Goal: Find specific page/section: Find specific page/section

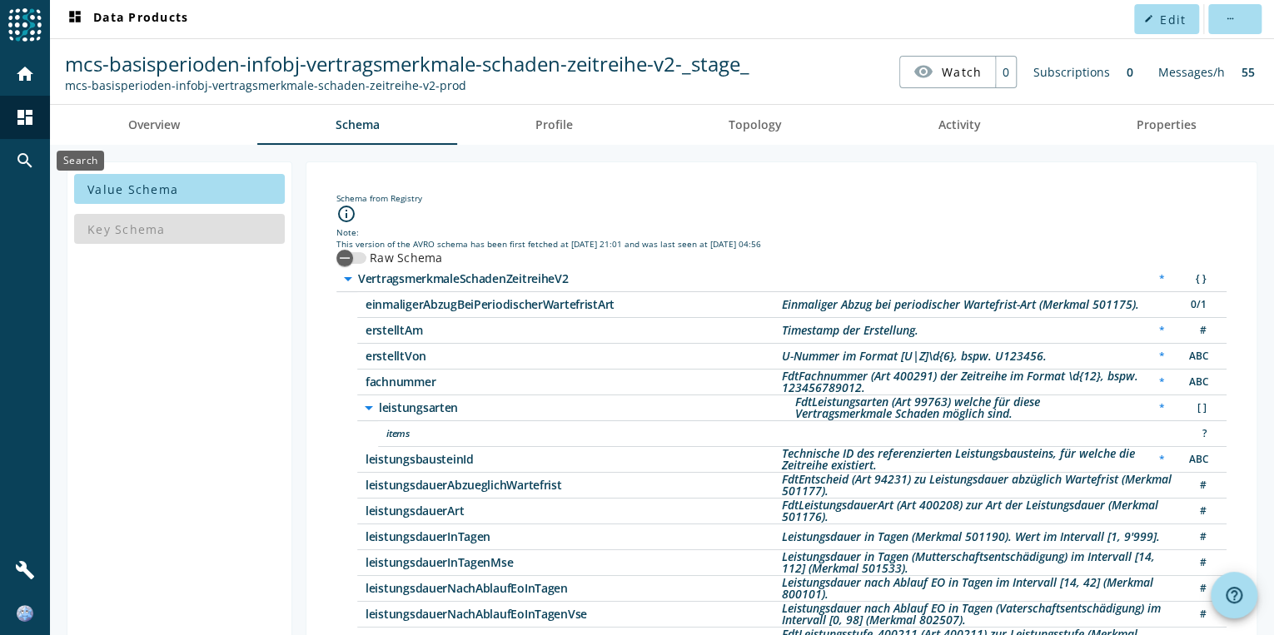
click at [24, 160] on mat-icon "search" at bounding box center [25, 161] width 20 height 20
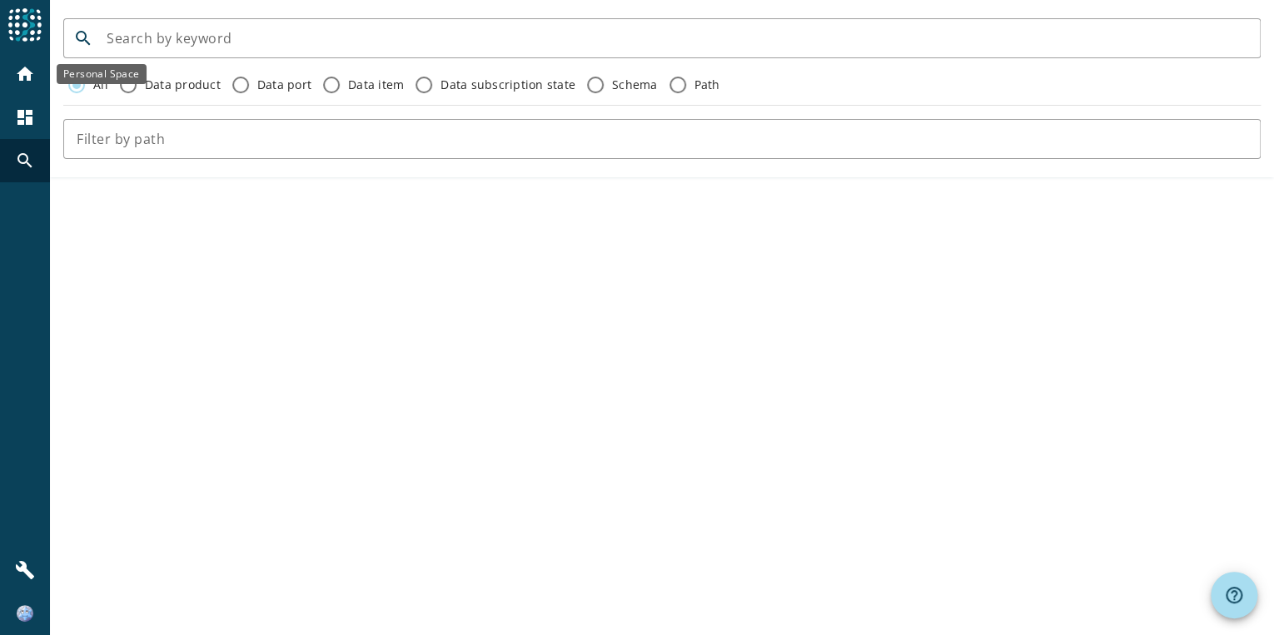
click at [27, 72] on mat-icon "home" at bounding box center [25, 74] width 20 height 20
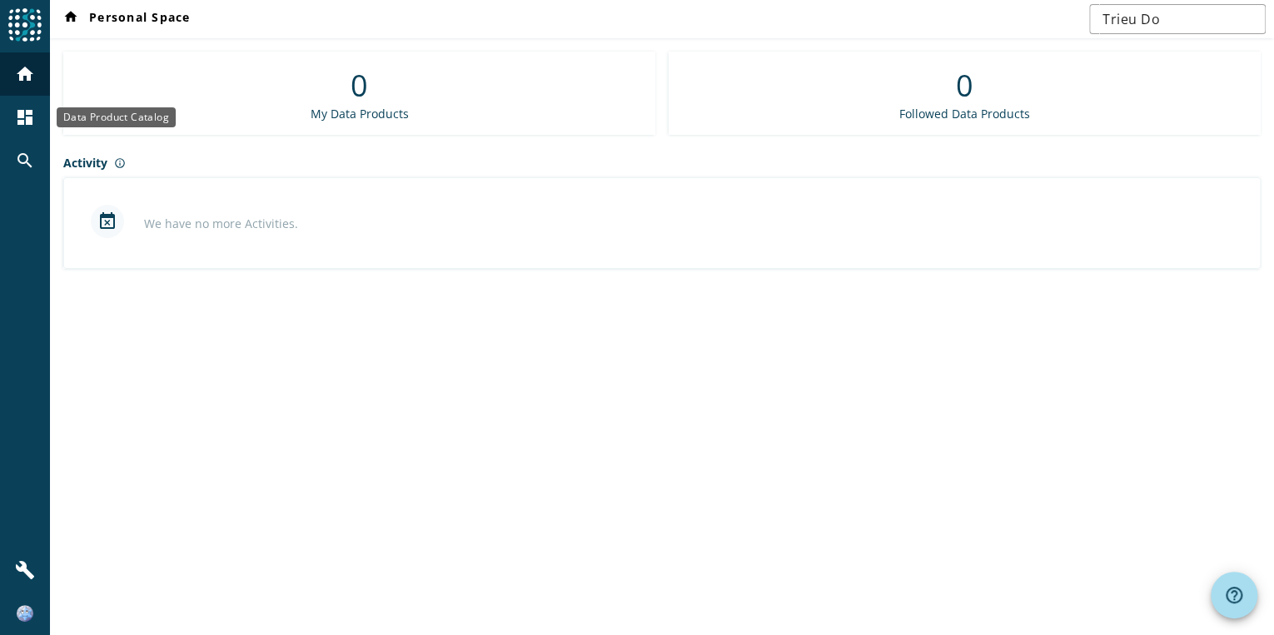
click at [28, 117] on mat-icon "dashboard" at bounding box center [25, 117] width 20 height 20
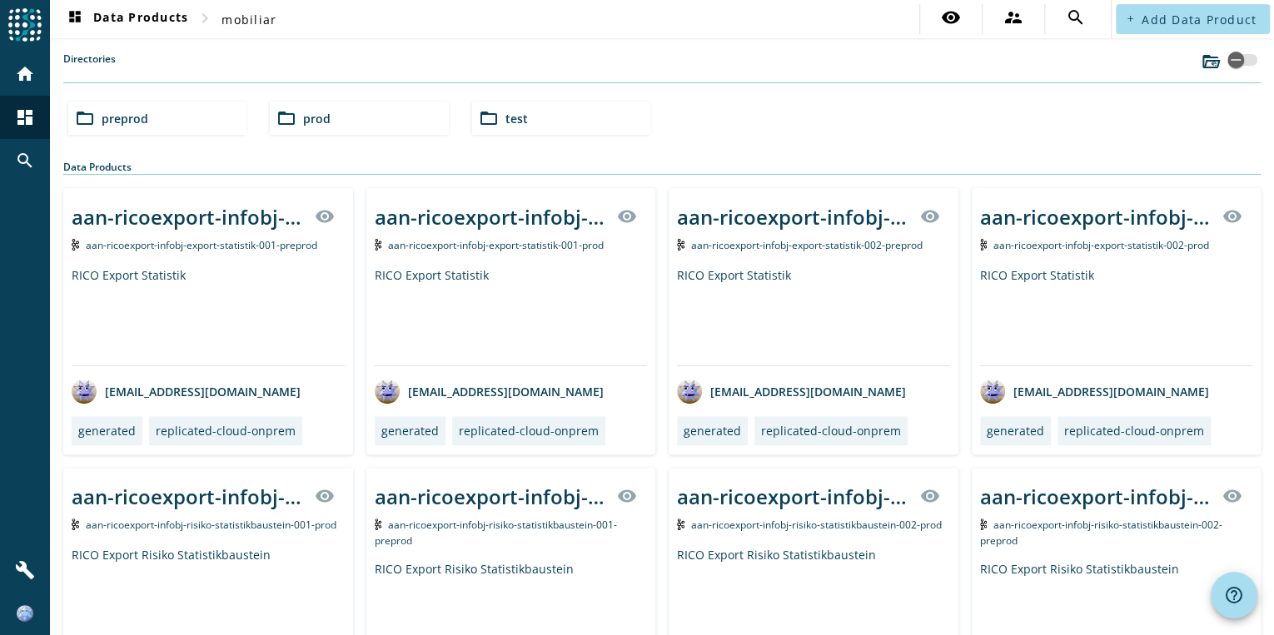
click at [140, 102] on div "folder_open preprod" at bounding box center [157, 118] width 178 height 33
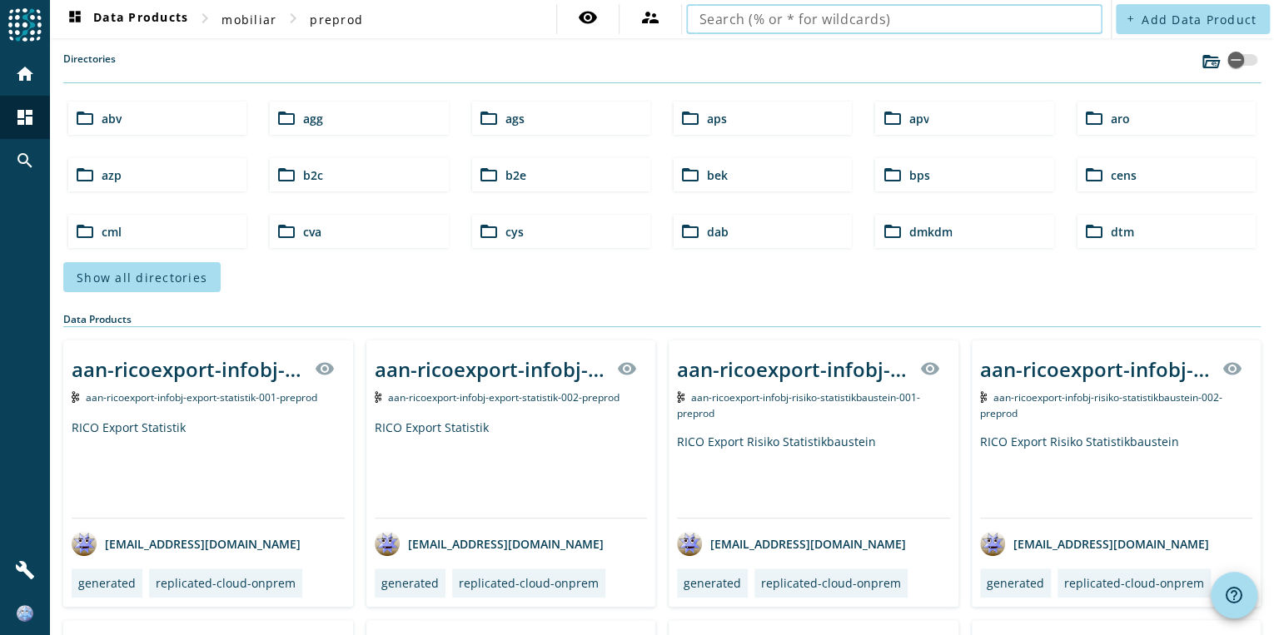
click at [869, 28] on input "text" at bounding box center [894, 19] width 390 height 20
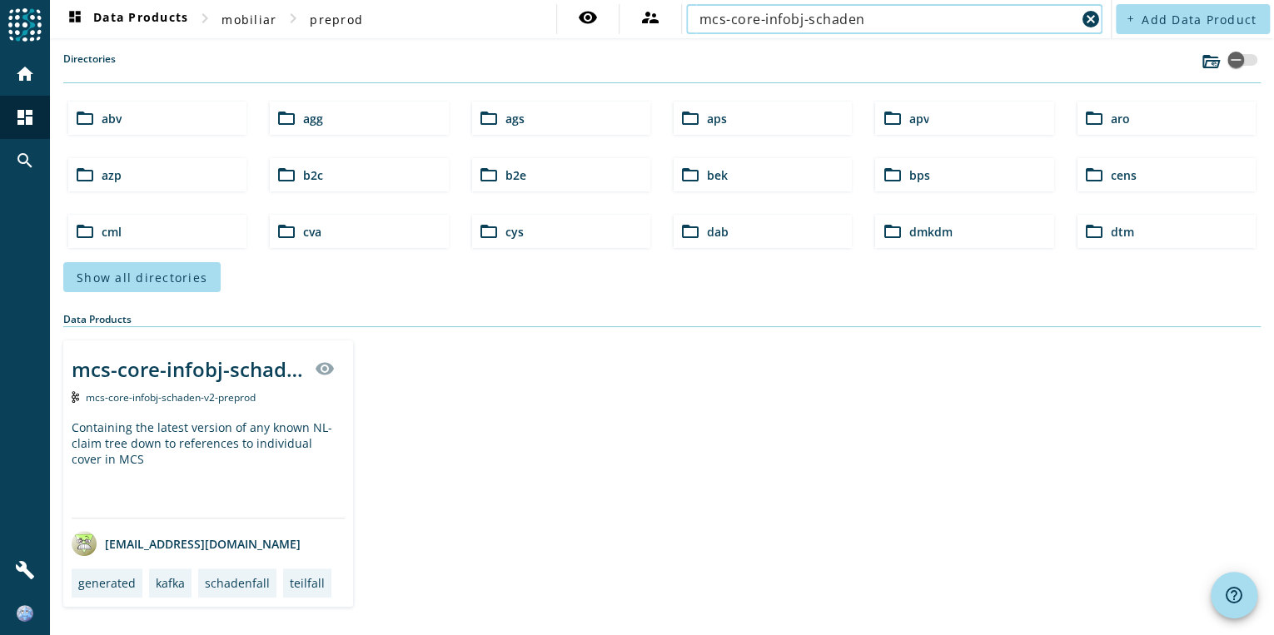
type input "mcs-core-infobj-schaden"
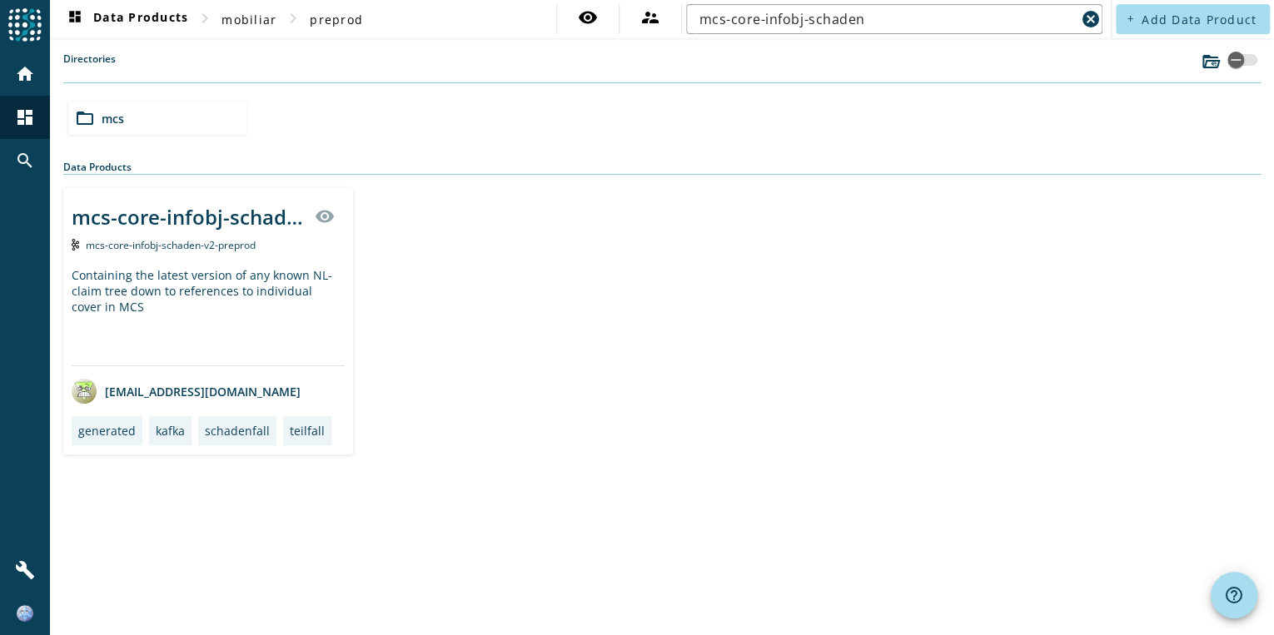
click at [212, 384] on div "mcs-core-infobj-schaden-v2-_stage_ visibility mcs-core-infobj-schaden-v2-prepro…" at bounding box center [208, 321] width 290 height 266
